Goal: Task Accomplishment & Management: Use online tool/utility

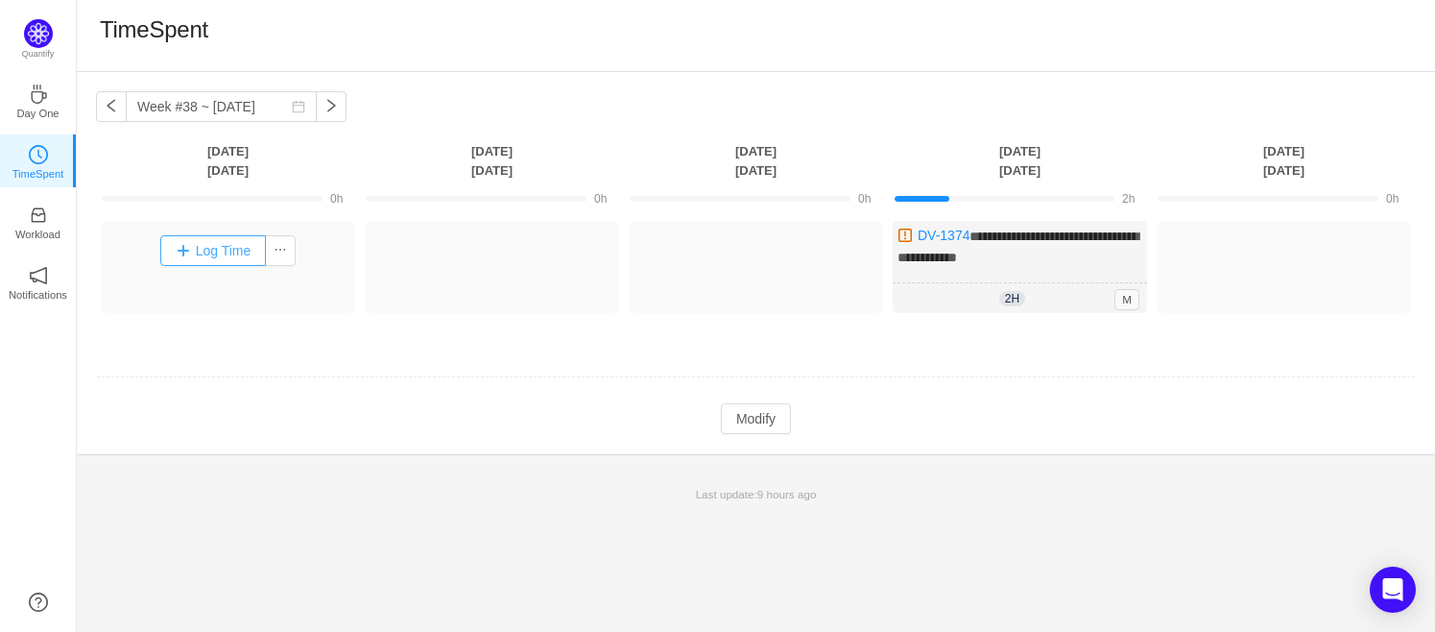
click at [195, 251] on button "Log Time" at bounding box center [213, 250] width 107 height 31
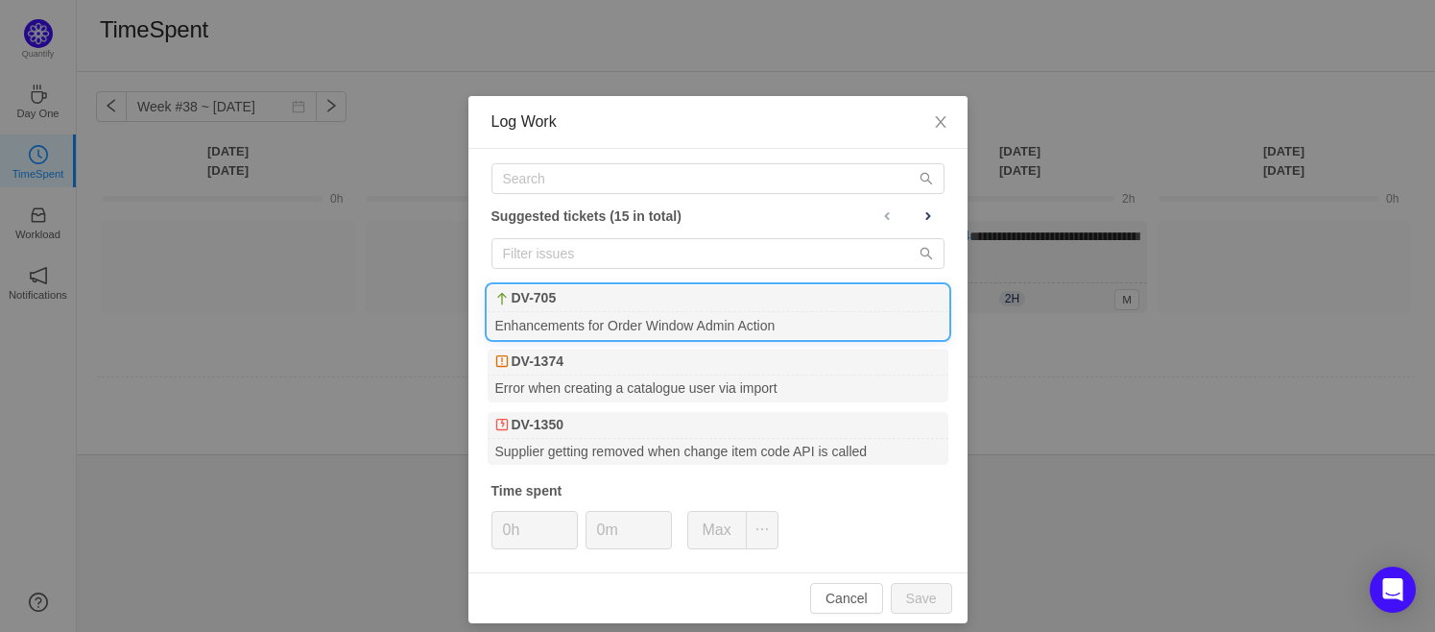
click at [631, 303] on div "DV-705" at bounding box center [718, 298] width 461 height 27
click at [928, 602] on button "Save" at bounding box center [921, 598] width 61 height 31
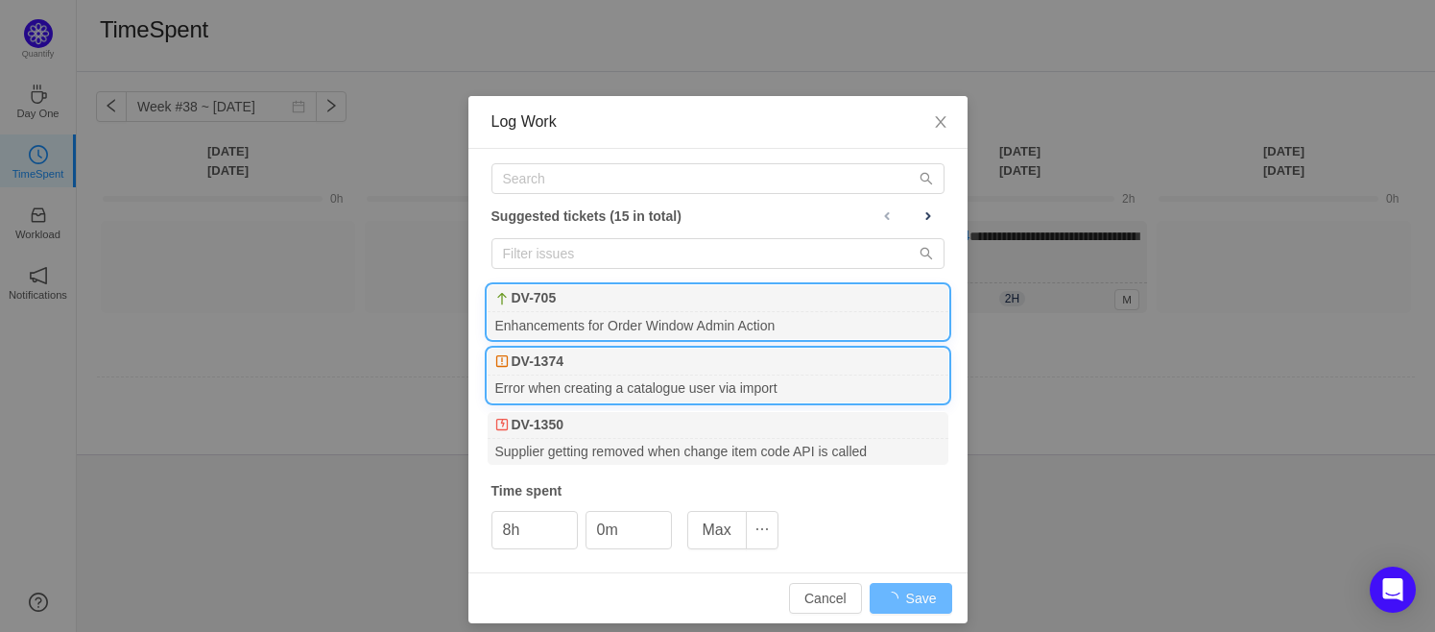
type input "0h"
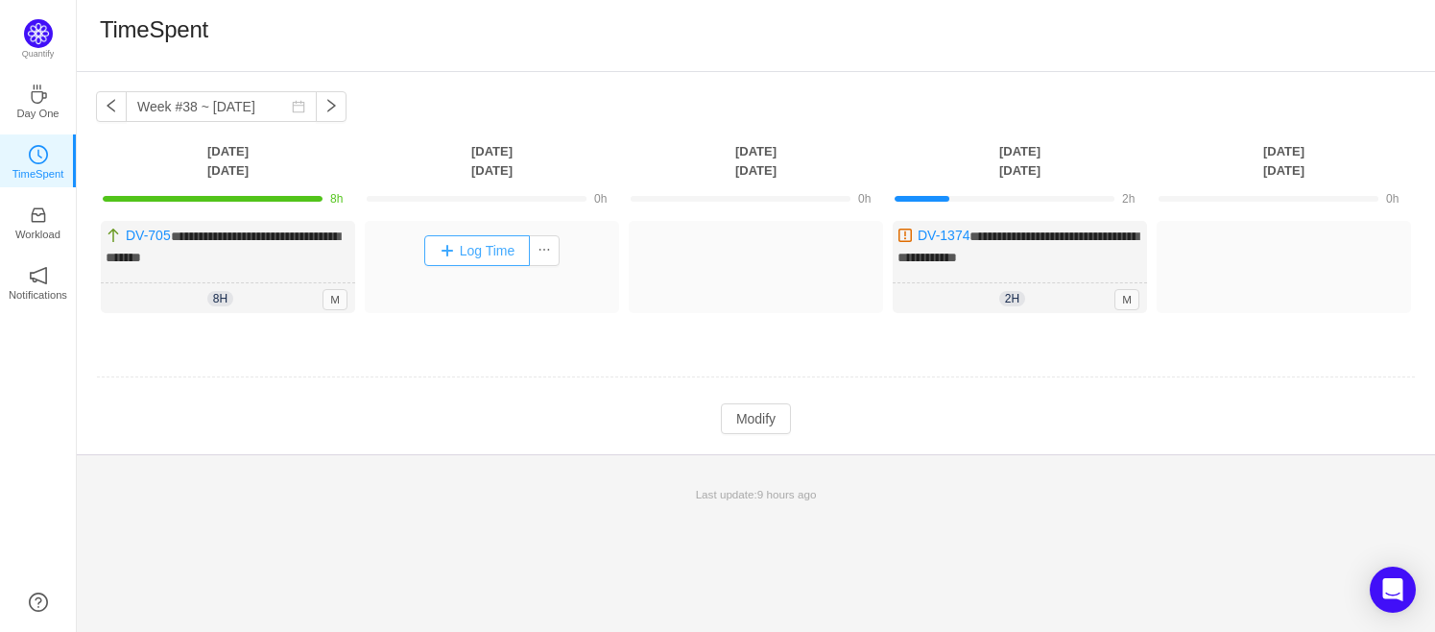
click at [471, 256] on button "Log Time" at bounding box center [477, 250] width 107 height 31
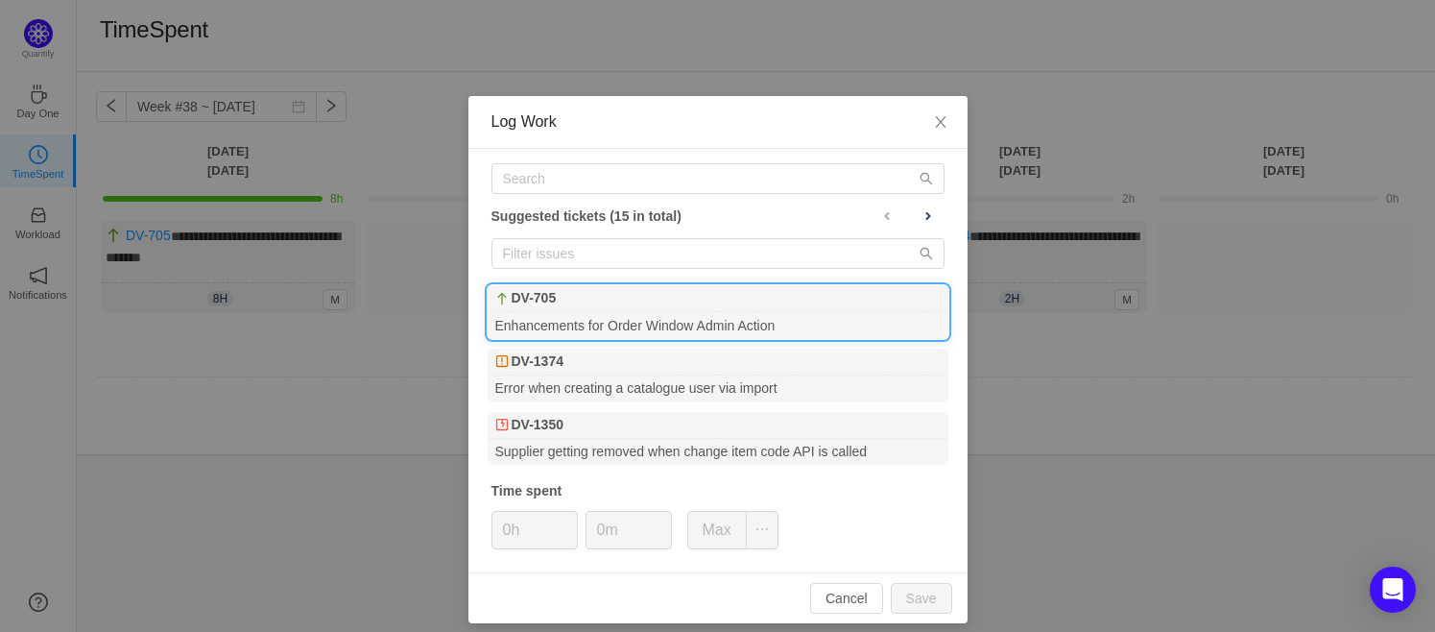
click at [535, 298] on b "DV-705" at bounding box center [534, 298] width 45 height 20
click at [909, 590] on button "Save" at bounding box center [921, 598] width 61 height 31
type input "0h"
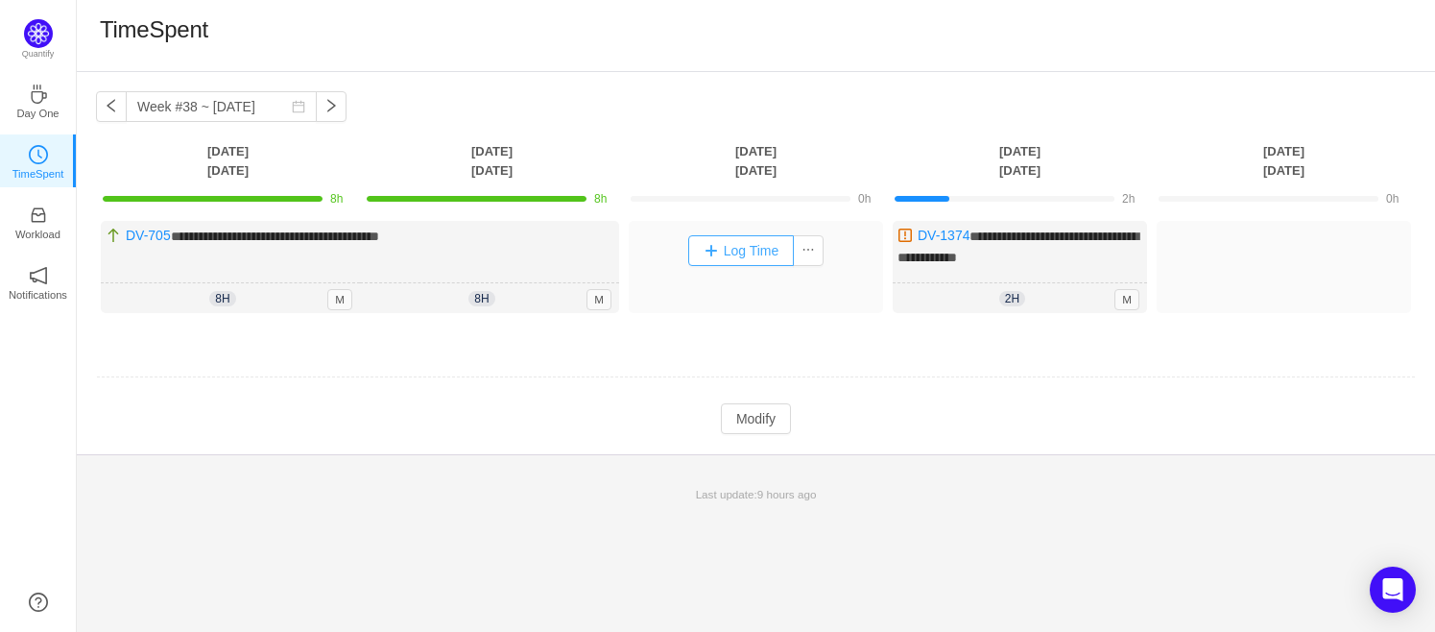
click at [729, 251] on button "Log Time" at bounding box center [741, 250] width 107 height 31
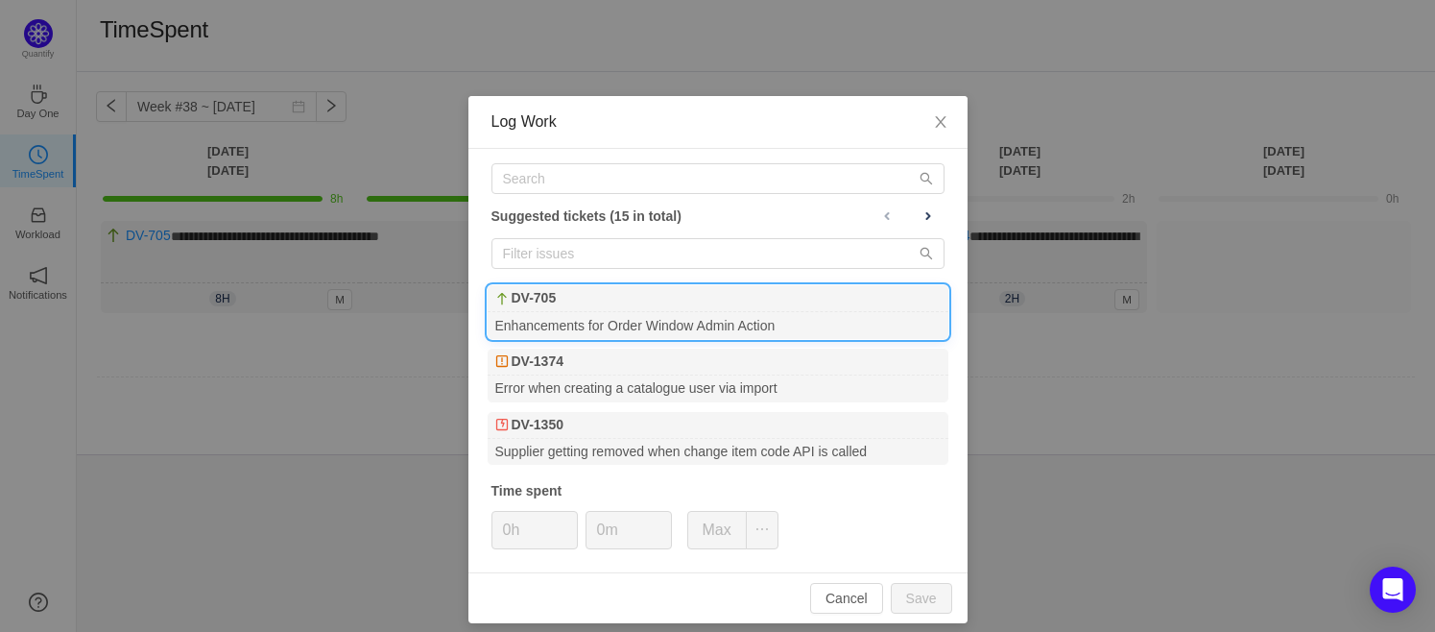
click at [523, 314] on div "Enhancements for Order Window Admin Action" at bounding box center [718, 325] width 461 height 26
click at [904, 591] on button "Save" at bounding box center [921, 598] width 61 height 31
type input "0h"
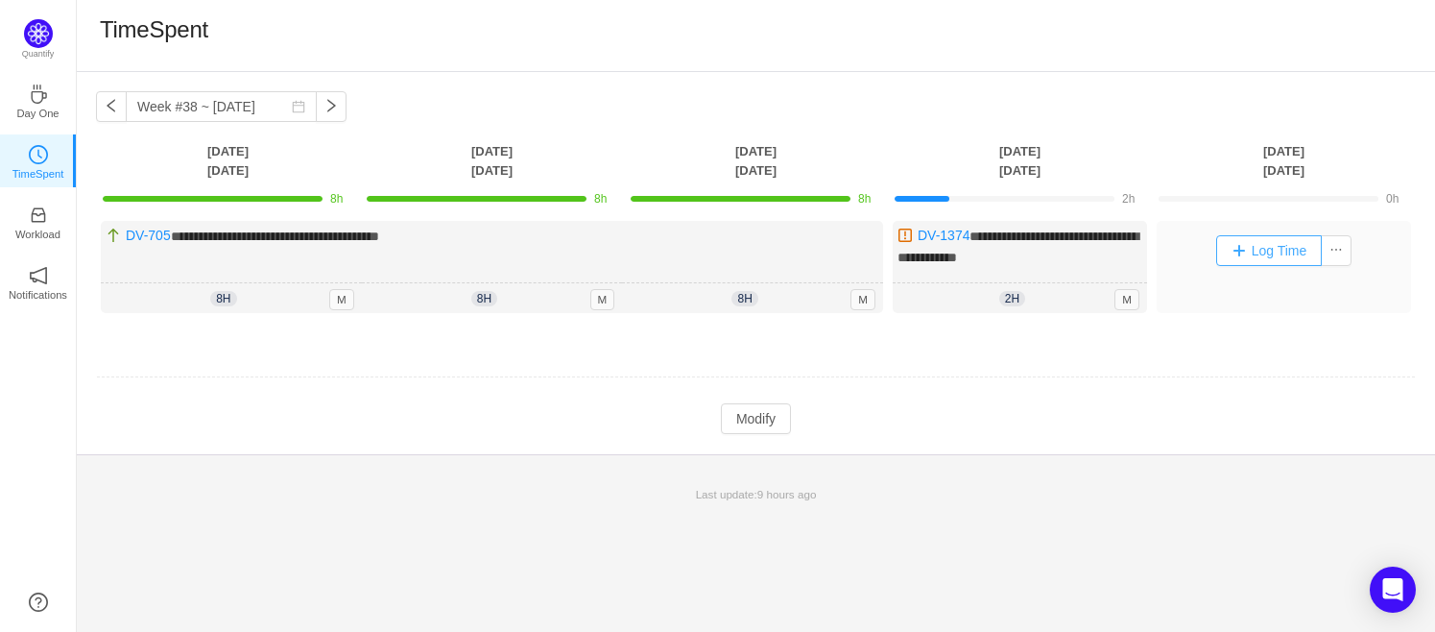
click at [1260, 242] on button "Log Time" at bounding box center [1269, 250] width 107 height 31
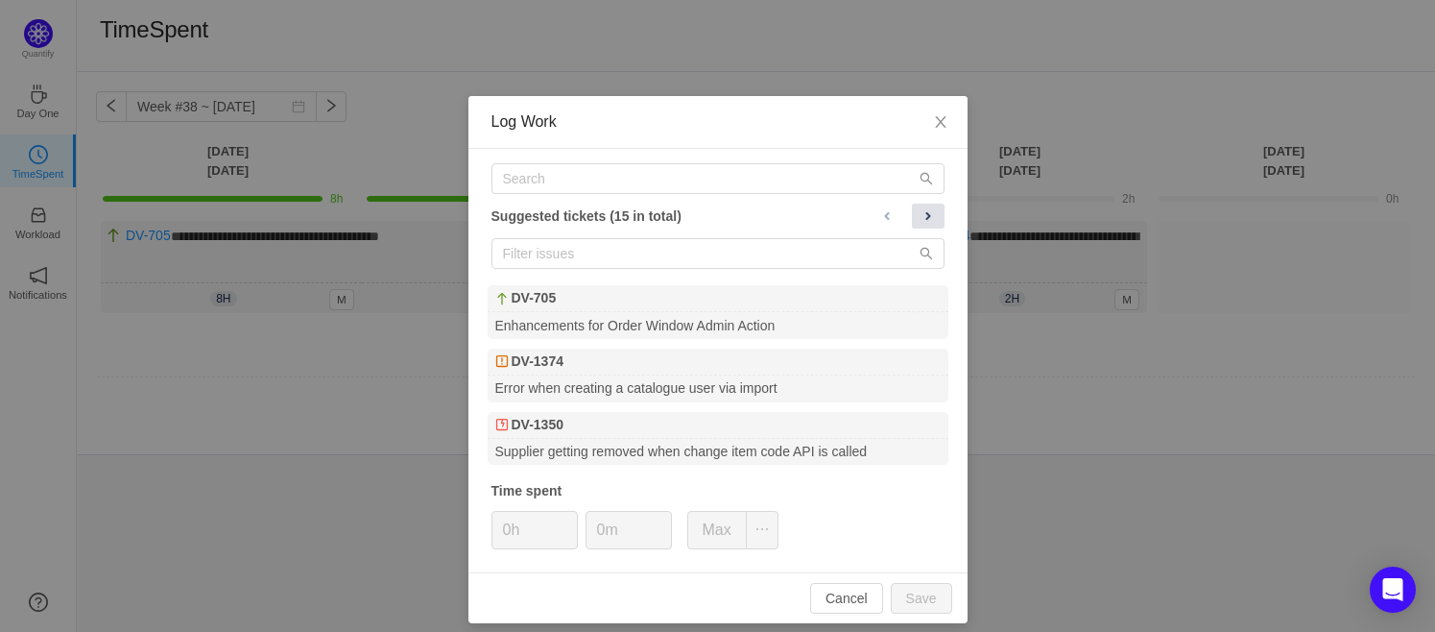
click at [922, 214] on span at bounding box center [927, 215] width 15 height 15
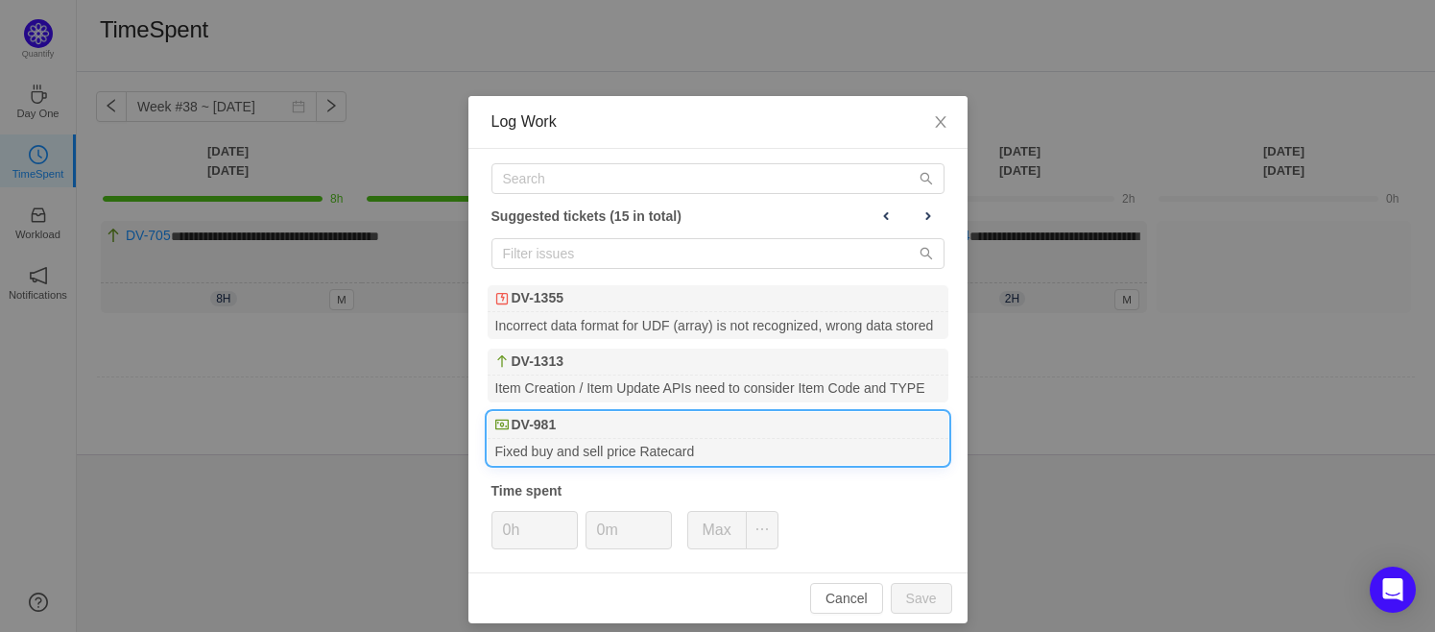
click at [659, 418] on div "DV-981" at bounding box center [718, 425] width 461 height 27
click at [929, 594] on button "Save" at bounding box center [921, 598] width 61 height 31
type input "0h"
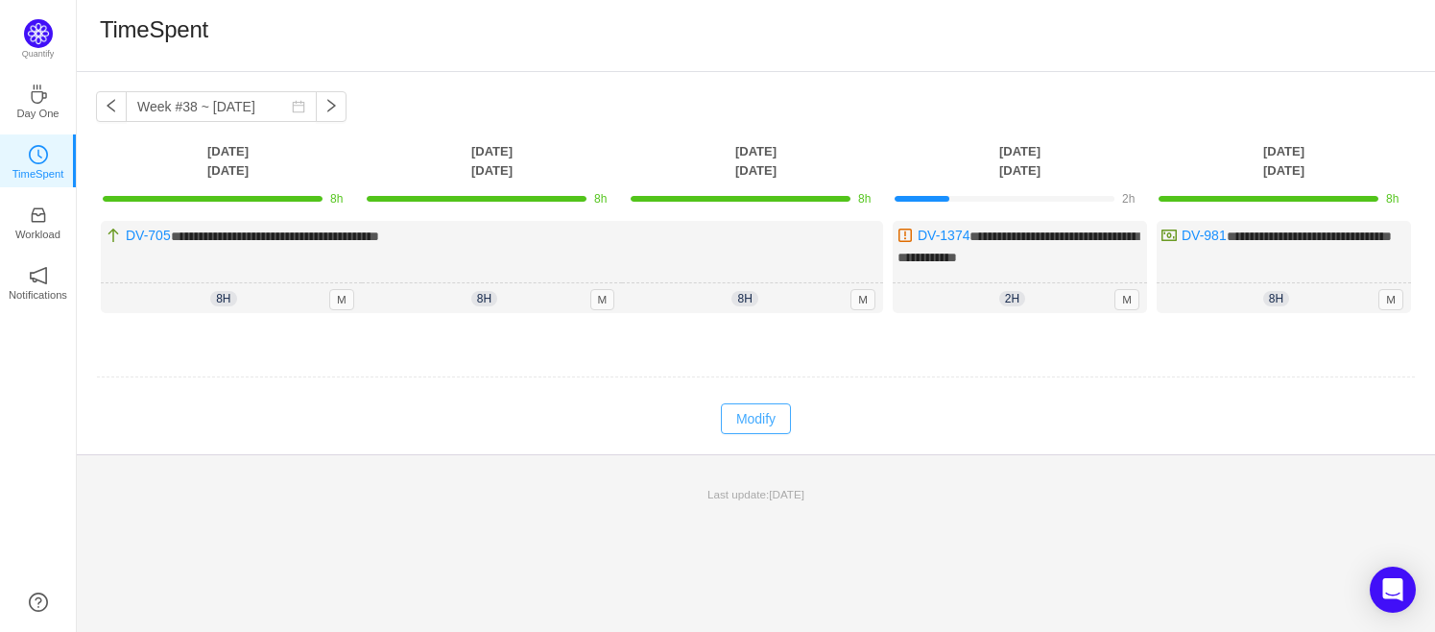
click at [764, 414] on button "Modify" at bounding box center [756, 418] width 70 height 31
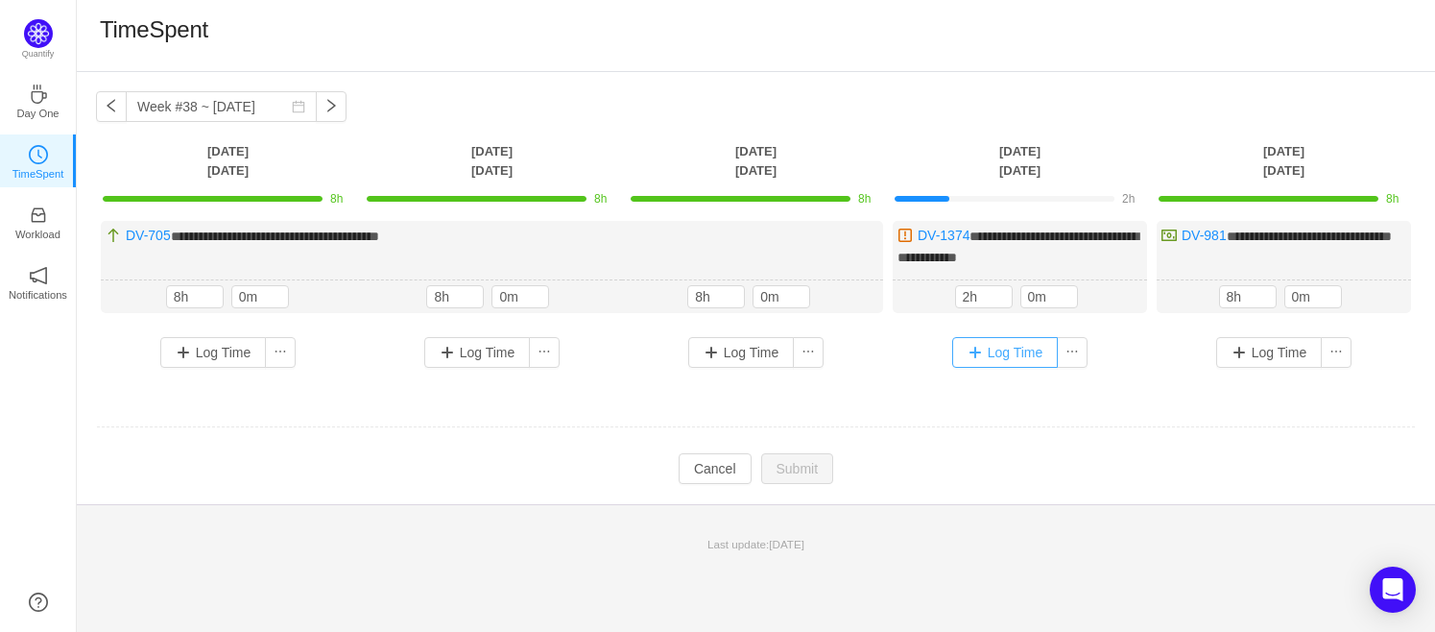
click at [1002, 351] on button "Log Time" at bounding box center [1005, 352] width 107 height 31
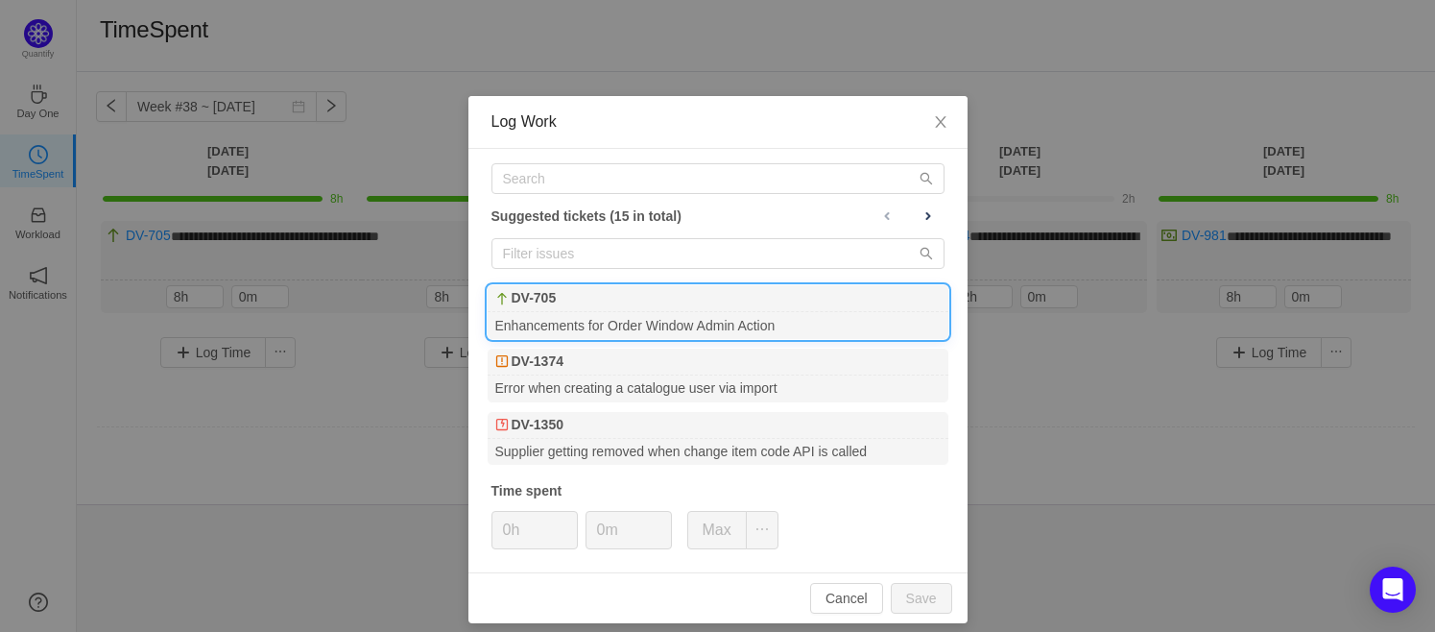
click at [603, 297] on div "DV-705" at bounding box center [718, 298] width 461 height 27
drag, startPoint x: 917, startPoint y: 596, endPoint x: 922, endPoint y: 575, distance: 21.9
click at [917, 597] on button "Save" at bounding box center [921, 598] width 61 height 31
type input "0h"
